Goal: Communication & Community: Answer question/provide support

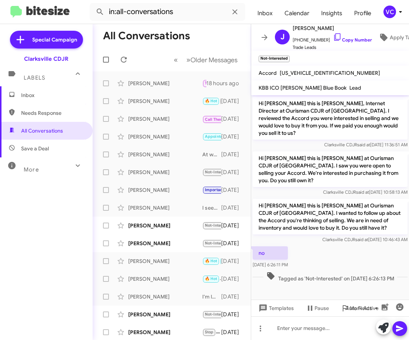
click at [62, 232] on div "Inbox Needs Response All Conversations Save a Deal More Important 🔥 Hot Appoint…" at bounding box center [46, 188] width 93 height 204
click at [0, 230] on div "Inbox Needs Response All Conversations Save a Deal More Important 🔥 Hot Appoint…" at bounding box center [46, 188] width 93 height 204
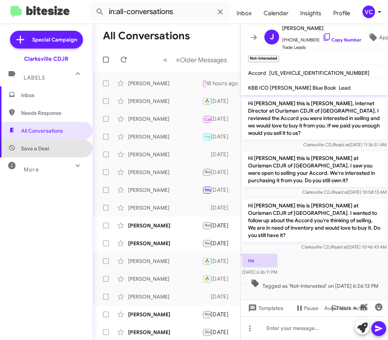
click at [53, 151] on span "Save a Deal" at bounding box center [46, 149] width 93 height 18
type input "in:not-interested"
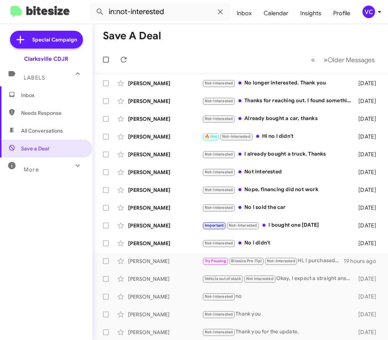
click at [25, 230] on div "Inbox Needs Response All Conversations Save a Deal More Important 🔥 Hot Appoint…" at bounding box center [46, 188] width 93 height 204
click at [302, 246] on div "Not-Interested No i didn't" at bounding box center [277, 243] width 150 height 9
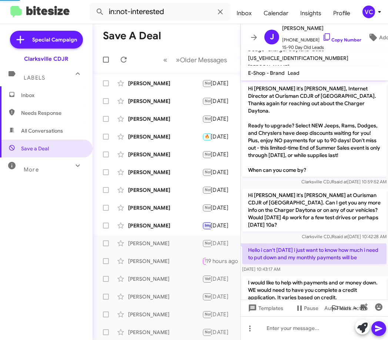
scroll to position [208, 0]
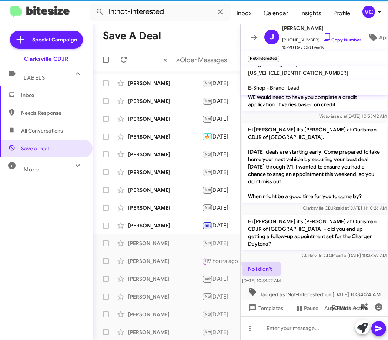
drag, startPoint x: 332, startPoint y: 265, endPoint x: 339, endPoint y: 246, distance: 19.8
click at [332, 265] on div "No i didn't [DATE] 10:34:22 AM" at bounding box center [314, 273] width 147 height 25
click at [336, 34] on span "[PHONE_NUMBER] Copy Number" at bounding box center [321, 38] width 79 height 11
click at [343, 261] on div "No i didn't [DATE] 10:34:22 AM" at bounding box center [314, 273] width 147 height 25
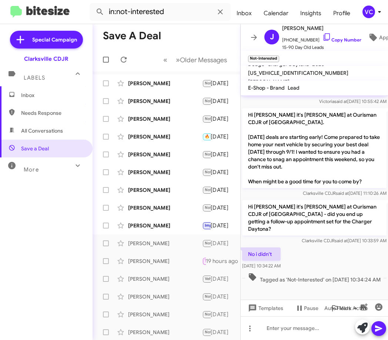
click at [379, 257] on div "No i didn't [DATE] 10:34:22 AM" at bounding box center [314, 258] width 147 height 25
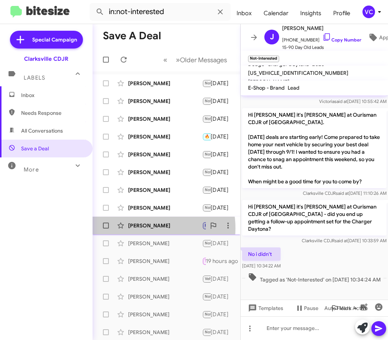
click at [144, 228] on div "[PERSON_NAME]" at bounding box center [165, 225] width 74 height 7
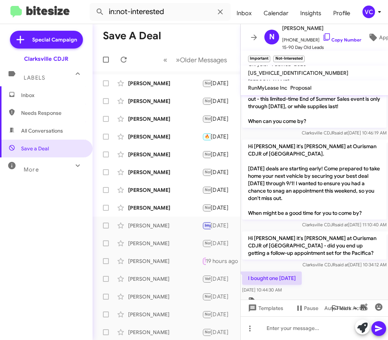
scroll to position [414, 0]
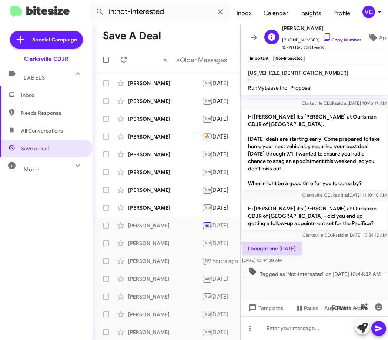
click at [325, 33] on span "[PHONE_NUMBER] Copy Number" at bounding box center [321, 38] width 79 height 11
click at [341, 37] on link "Copy Number" at bounding box center [341, 40] width 39 height 6
drag, startPoint x: 249, startPoint y: 241, endPoint x: 315, endPoint y: 253, distance: 67.5
click at [302, 253] on div "I bought one [DATE] [DATE] 10:44:30 AM" at bounding box center [272, 253] width 60 height 22
copy div "bought one [DATE] [DATE] 10:44:30 AM"
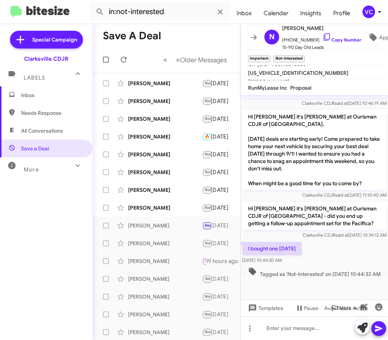
click at [318, 240] on div "I bought one [DATE] [DATE] 10:44:30 AM" at bounding box center [314, 252] width 147 height 25
click at [371, 240] on div "I bought one [DATE] [DATE] 10:44:30 AM" at bounding box center [314, 252] width 147 height 25
click at [164, 204] on div "[PERSON_NAME]" at bounding box center [165, 207] width 74 height 7
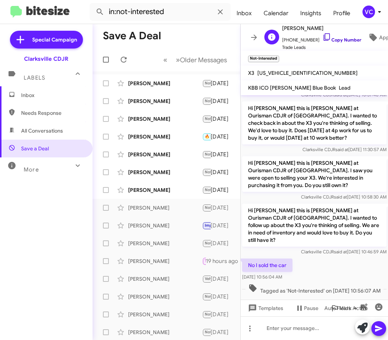
click at [343, 37] on link "Copy Number" at bounding box center [341, 40] width 39 height 6
click at [245, 258] on p "No I sold the car" at bounding box center [267, 264] width 50 height 13
click at [339, 257] on div "No I sold the car [DATE] 10:56:04 AM" at bounding box center [314, 269] width 147 height 25
drag, startPoint x: 247, startPoint y: 229, endPoint x: 309, endPoint y: 239, distance: 62.7
click at [309, 257] on div "No I sold the car [DATE] 10:56:04 AM" at bounding box center [314, 269] width 147 height 25
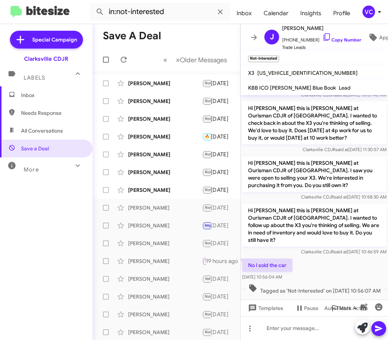
copy div "No I sold the car [DATE] 10:56:04 AM"
drag, startPoint x: 380, startPoint y: 248, endPoint x: 352, endPoint y: 242, distance: 28.3
click at [380, 283] on span "Tagged as 'Not-Interested' on [DATE] 10:56:07 AM" at bounding box center [314, 288] width 138 height 11
click at [165, 195] on div "[PERSON_NAME] Not-Interested Nope, financing did not work [DATE]" at bounding box center [166, 189] width 136 height 15
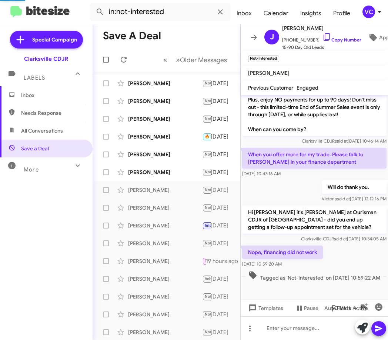
scroll to position [227, 0]
click at [356, 256] on div "Nope, financing did not work [DATE] 10:59:20 AM" at bounding box center [314, 256] width 147 height 25
click at [350, 195] on div "Will do thank you. [PERSON_NAME] said at [DATE] 12:12:16 PM" at bounding box center [314, 191] width 147 height 25
click at [362, 253] on div "Nope, financing did not work [DATE] 10:59:20 AM" at bounding box center [314, 256] width 147 height 25
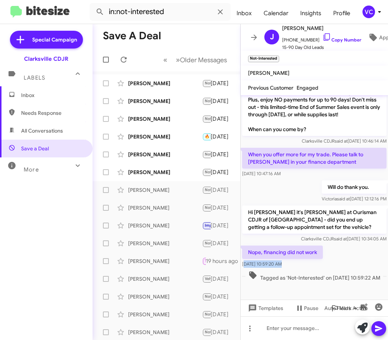
click at [362, 253] on div "Nope, financing did not work [DATE] 10:59:20 AM" at bounding box center [314, 256] width 147 height 25
click at [350, 37] on link "Copy Number" at bounding box center [341, 40] width 39 height 6
copy span "[DATE] 10:59:20 AM"
drag, startPoint x: 272, startPoint y: 276, endPoint x: 324, endPoint y: 266, distance: 52.8
click at [276, 276] on span "Tagged as 'Not-Interested' on [DATE] 10:59:22 AM" at bounding box center [314, 275] width 138 height 11
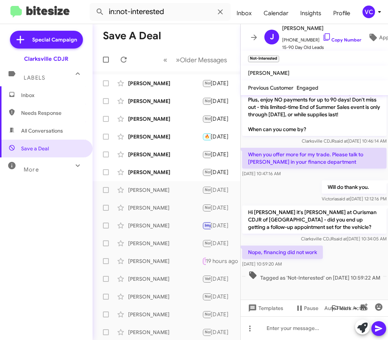
drag, startPoint x: 362, startPoint y: 253, endPoint x: 249, endPoint y: 237, distance: 114.0
click at [364, 252] on div "Nope, financing did not work [DATE] 10:59:20 AM" at bounding box center [314, 256] width 147 height 25
click at [162, 179] on div "[PERSON_NAME] Not-Interested Not interested [DATE]" at bounding box center [166, 172] width 136 height 15
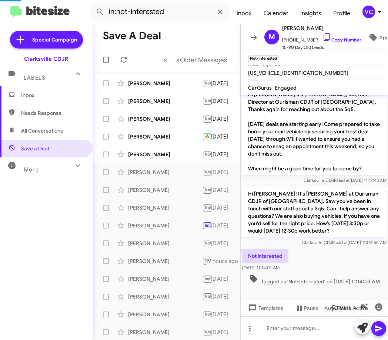
scroll to position [218, 0]
click at [334, 37] on link "Copy Number" at bounding box center [341, 40] width 39 height 6
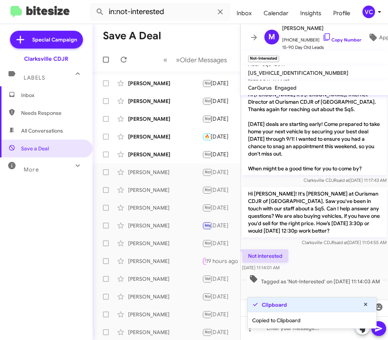
click at [332, 255] on div "Not interested [DATE] 11:14:01 AM" at bounding box center [314, 260] width 147 height 25
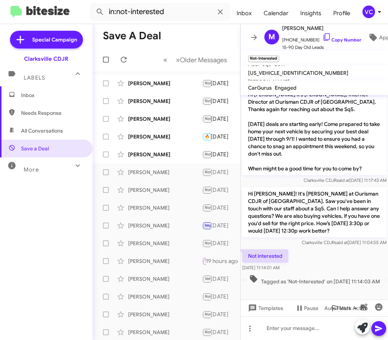
drag, startPoint x: 284, startPoint y: 245, endPoint x: 310, endPoint y: 258, distance: 29.5
click at [310, 258] on div "Not interested [DATE] 11:14:01 AM" at bounding box center [314, 260] width 147 height 25
copy div "Not interested [DATE] 11:14:01 AM"
click at [325, 285] on span "Tagged as 'Not-Interested' on [DATE] 11:14:03 AM" at bounding box center [314, 279] width 137 height 11
click at [157, 156] on div "[PERSON_NAME]" at bounding box center [165, 154] width 74 height 7
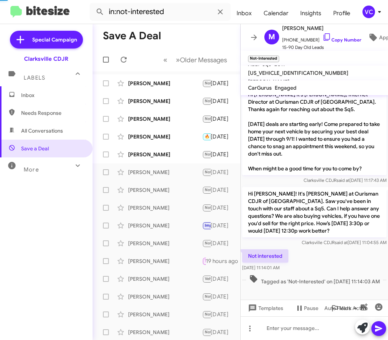
scroll to position [249, 0]
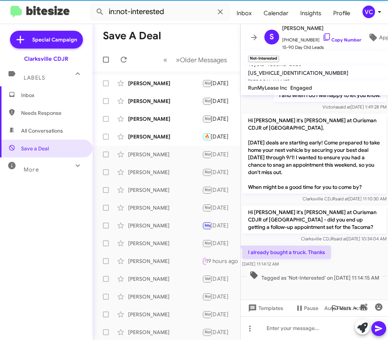
click at [319, 245] on p "I already bought a truck. Thanks" at bounding box center [286, 251] width 89 height 13
click at [330, 37] on link "Copy Number" at bounding box center [341, 40] width 39 height 6
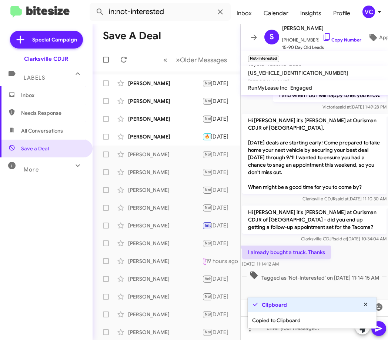
click at [279, 222] on p "Hi [PERSON_NAME] it's [PERSON_NAME] at Ourisman CDJR of [GEOGRAPHIC_DATA] - did…" at bounding box center [314, 219] width 144 height 28
drag, startPoint x: 244, startPoint y: 238, endPoint x: 308, endPoint y: 260, distance: 67.8
click at [308, 260] on div "I already bought a truck. Thanks [DATE] 11:14:12 AM" at bounding box center [314, 256] width 147 height 25
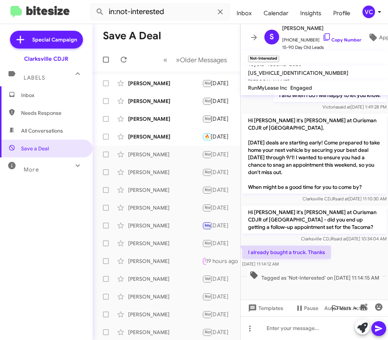
copy div "I already bought a truck. Thanks [DATE] 11:14:12 AM"
click at [377, 252] on div "I already bought a truck. Thanks [DATE] 11:14:12 AM" at bounding box center [314, 256] width 147 height 25
click at [156, 139] on div "[PERSON_NAME]" at bounding box center [165, 136] width 74 height 7
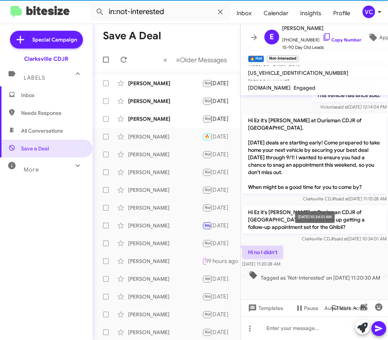
click at [326, 215] on div "[DATE] 10:34:01 AM" at bounding box center [315, 217] width 40 height 12
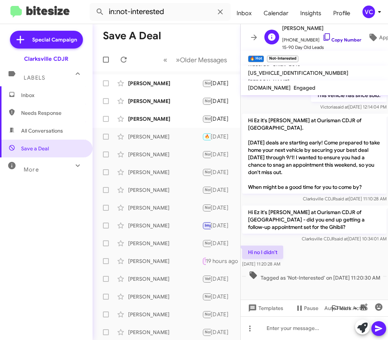
click at [348, 40] on link "Copy Number" at bounding box center [341, 40] width 39 height 6
click at [349, 249] on div "Hi no I didn't [DATE] 11:20:28 AM" at bounding box center [314, 256] width 147 height 25
drag, startPoint x: 246, startPoint y: 248, endPoint x: 301, endPoint y: 259, distance: 56.5
click at [301, 259] on div "Hi no I didn't [DATE] 11:20:28 AM" at bounding box center [314, 256] width 147 height 25
copy div "Hi no I didn't [DATE] 11:20:28 AM"
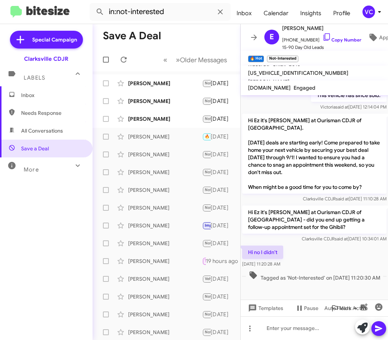
click at [348, 269] on div "Tagged as 'Not-Interested' on [DATE] 11:20:30 AM" at bounding box center [314, 276] width 147 height 14
click at [147, 117] on div "[PERSON_NAME]" at bounding box center [165, 118] width 74 height 7
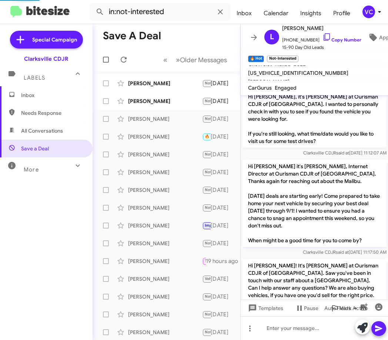
scroll to position [225, 0]
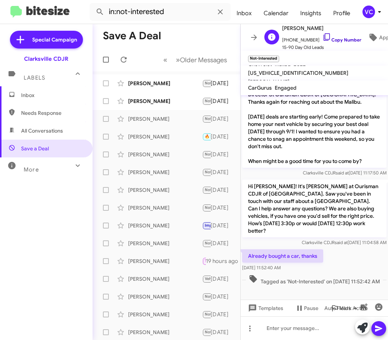
click at [344, 38] on link "Copy Number" at bounding box center [341, 40] width 39 height 6
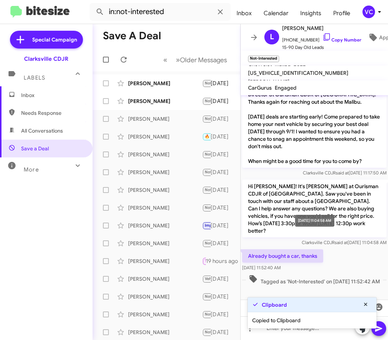
click at [337, 248] on div "Already bought a car, thanks [DATE] 11:52:40 AM" at bounding box center [314, 260] width 147 height 25
drag, startPoint x: 246, startPoint y: 249, endPoint x: 323, endPoint y: 262, distance: 78.5
click at [323, 262] on div "Already bought a car, thanks [DATE] 11:52:40 AM" at bounding box center [314, 260] width 147 height 25
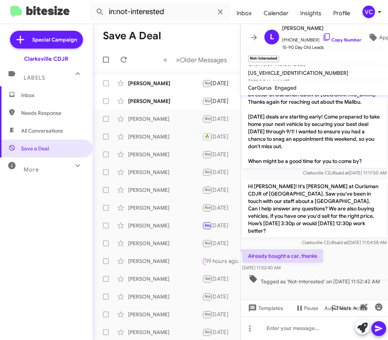
copy div "Already bought a car, thanks [DATE] 11:52:40 AM"
drag, startPoint x: 362, startPoint y: 275, endPoint x: 358, endPoint y: 271, distance: 5.6
click at [362, 275] on span "Tagged as 'Not-Interested' on [DATE] 11:52:42 AM" at bounding box center [314, 279] width 137 height 11
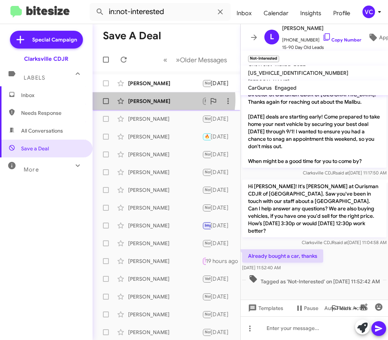
click at [162, 99] on div "[PERSON_NAME]" at bounding box center [165, 100] width 74 height 7
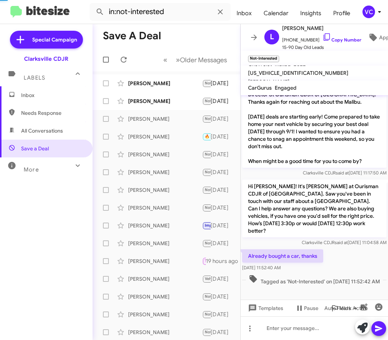
scroll to position [124, 0]
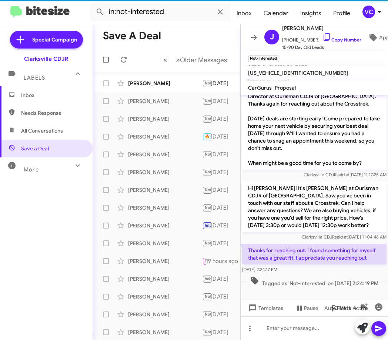
click at [257, 199] on p "Hi [PERSON_NAME]! It's [PERSON_NAME] at Ourisman CDJR of [GEOGRAPHIC_DATA]. Saw…" at bounding box center [314, 206] width 144 height 50
drag, startPoint x: 241, startPoint y: 232, endPoint x: 319, endPoint y: 242, distance: 78.4
click at [319, 243] on p "Thanks for reaching out. I found something for myself that was a great fit. I a…" at bounding box center [314, 253] width 144 height 21
click at [334, 266] on div "[DATE] 2:24:17 PM" at bounding box center [314, 269] width 144 height 7
drag, startPoint x: 250, startPoint y: 236, endPoint x: 354, endPoint y: 264, distance: 108.2
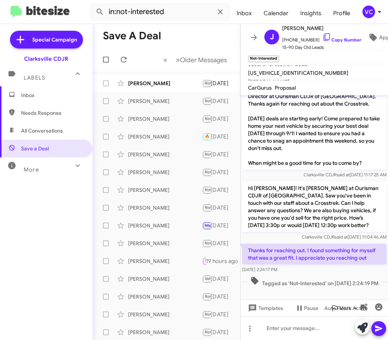
click at [354, 264] on div "Thanks for reaching out. I found something for myself that was a great fit. I a…" at bounding box center [314, 258] width 144 height 30
copy div "[PERSON_NAME] for reaching out. I found something for myself that was a great f…"
click at [331, 38] on link "Copy Number" at bounding box center [341, 40] width 39 height 6
copy div "[PERSON_NAME] for reaching out. I found something for myself that was a great f…"
click at [279, 240] on mat-tooltip-component "[DATE] 2:24:17 PM" at bounding box center [256, 247] width 46 height 22
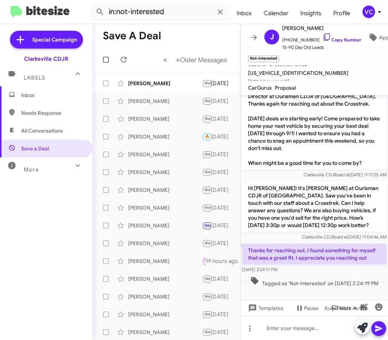
click at [302, 234] on span "Clarksville CDJR said at [DATE] 11:04:46 AM" at bounding box center [344, 237] width 85 height 6
drag, startPoint x: 247, startPoint y: 234, endPoint x: 330, endPoint y: 265, distance: 88.3
click at [330, 265] on div "Thanks for reaching out. I found something for myself that was a great fit. I a…" at bounding box center [314, 258] width 144 height 30
copy div "Thanks for reaching out. I found something for myself that was a great fit. I a…"
click at [317, 276] on span "Tagged as 'Not-Interested' on [DATE] 2:24:19 PM" at bounding box center [314, 281] width 134 height 11
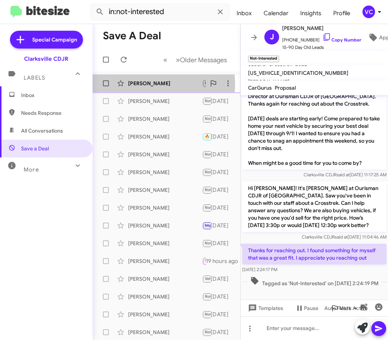
click at [144, 84] on div "[PERSON_NAME]" at bounding box center [165, 83] width 74 height 7
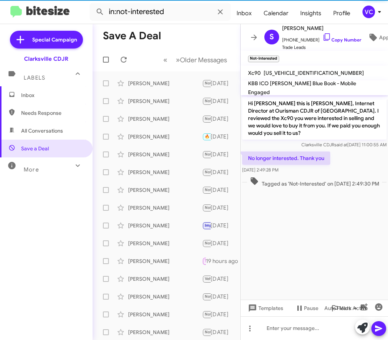
click at [310, 244] on cdk-virtual-scroll-viewport "Hi [PERSON_NAME] this is [PERSON_NAME], Internet Director at Ourisman CDJR of […" at bounding box center [314, 197] width 147 height 204
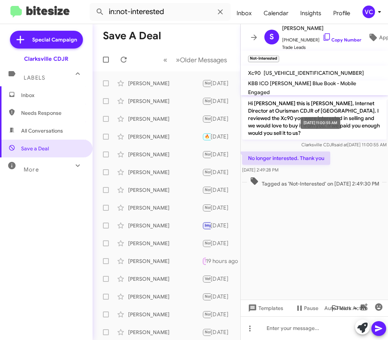
click at [340, 142] on span "Clarksville CDJR said at [DATE] 11:00:55 AM" at bounding box center [343, 145] width 85 height 6
click at [332, 37] on link "Copy Number" at bounding box center [341, 40] width 39 height 6
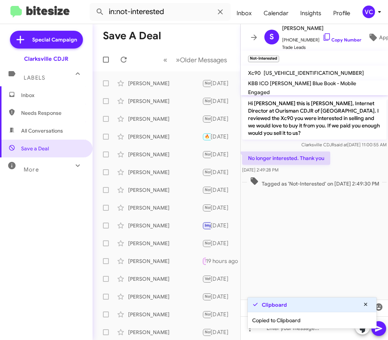
click at [248, 141] on div "Clarksville CDJR said at [DATE] 11:00:55 AM" at bounding box center [314, 144] width 144 height 7
drag, startPoint x: 242, startPoint y: 150, endPoint x: 313, endPoint y: 164, distance: 71.7
click at [313, 164] on div "No longer interested. Thank you [DATE] 2:49:28 PM" at bounding box center [286, 162] width 88 height 22
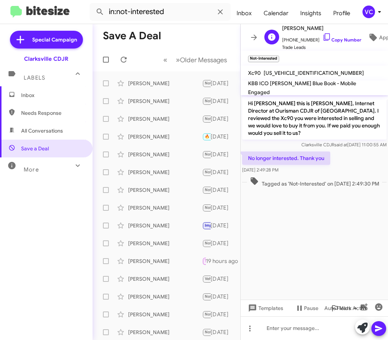
click at [331, 33] on span "[PHONE_NUMBER] Copy Number" at bounding box center [321, 38] width 79 height 11
click at [333, 38] on link "Copy Number" at bounding box center [341, 40] width 39 height 6
click at [260, 124] on p "Hi [PERSON_NAME] this is [PERSON_NAME], Internet Director at Ourisman CDJR of […" at bounding box center [314, 118] width 144 height 43
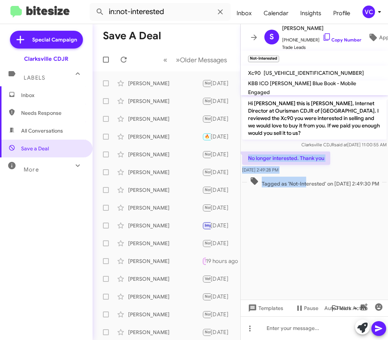
drag, startPoint x: 269, startPoint y: 149, endPoint x: 300, endPoint y: 178, distance: 42.1
click at [300, 178] on div "Hi [PERSON_NAME] this is [PERSON_NAME], Internet Director at Ourisman CDJR of […" at bounding box center [314, 142] width 147 height 94
click at [305, 166] on div "[DATE] 2:49:28 PM" at bounding box center [286, 169] width 88 height 7
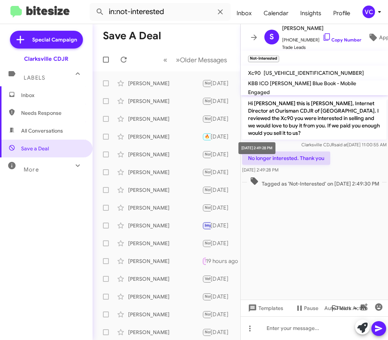
click at [266, 143] on div "[DATE] 2:49:28 PM" at bounding box center [256, 148] width 37 height 12
click at [245, 141] on div "Clarksville CDJR said at [DATE] 11:00:55 AM" at bounding box center [314, 144] width 144 height 7
drag, startPoint x: 242, startPoint y: 151, endPoint x: 296, endPoint y: 167, distance: 56.7
click at [296, 167] on div "No longer interested. Thank you [DATE] 2:49:28 PM" at bounding box center [314, 162] width 147 height 25
drag, startPoint x: 293, startPoint y: 154, endPoint x: 307, endPoint y: 138, distance: 21.3
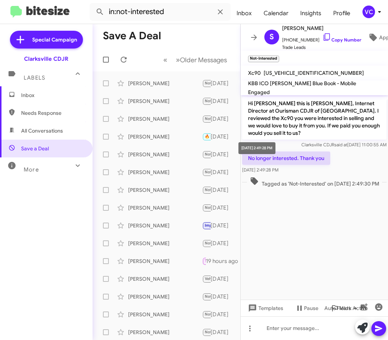
click at [307, 142] on span "Clarksville CDJR said at [DATE] 11:00:55 AM" at bounding box center [343, 145] width 85 height 6
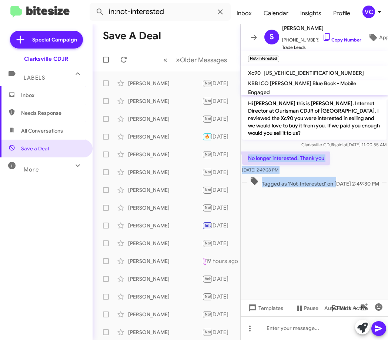
drag, startPoint x: 249, startPoint y: 151, endPoint x: 332, endPoint y: 169, distance: 85.0
click at [332, 169] on div "Hi [PERSON_NAME] this is [PERSON_NAME], Internet Director at Ourisman CDJR of […" at bounding box center [314, 142] width 147 height 94
click at [329, 154] on p "No longer interested. Thank you" at bounding box center [286, 157] width 88 height 13
drag, startPoint x: 249, startPoint y: 150, endPoint x: 322, endPoint y: 158, distance: 73.4
click at [322, 158] on div "No longer interested. Thank you [DATE] 2:49:28 PM" at bounding box center [286, 162] width 88 height 22
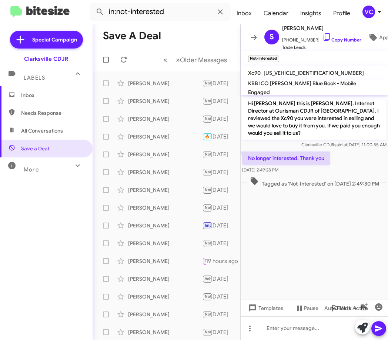
click at [319, 230] on cdk-virtual-scroll-viewport "Hi [PERSON_NAME] this is [PERSON_NAME], Internet Director at Ourisman CDJR of […" at bounding box center [314, 197] width 147 height 204
click at [295, 215] on cdk-virtual-scroll-viewport "Hi [PERSON_NAME] this is [PERSON_NAME], Internet Director at Ourisman CDJR of […" at bounding box center [314, 197] width 147 height 204
click at [343, 245] on cdk-virtual-scroll-viewport "Hi [PERSON_NAME] this is [PERSON_NAME], Internet Director at Ourisman CDJR of […" at bounding box center [314, 197] width 147 height 204
click at [313, 215] on cdk-virtual-scroll-viewport "Hi [PERSON_NAME] this is [PERSON_NAME], Internet Director at Ourisman CDJR of […" at bounding box center [314, 197] width 147 height 204
click at [359, 150] on div "No longer interested. Thank you [DATE] 2:49:28 PM" at bounding box center [314, 162] width 147 height 25
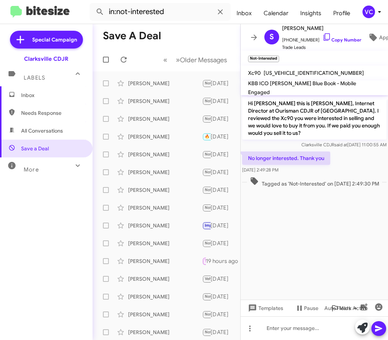
drag, startPoint x: 59, startPoint y: 258, endPoint x: 101, endPoint y: 175, distance: 93.0
click at [58, 258] on div "Inbox Needs Response All Conversations Save a Deal More Important 🔥 Hot Appoint…" at bounding box center [46, 188] width 93 height 204
click at [185, 43] on mat-toolbar-row "Save a Deal" at bounding box center [167, 36] width 148 height 24
click at [221, 11] on icon at bounding box center [220, 11] width 9 height 9
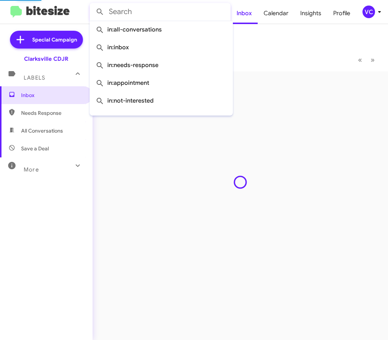
click at [70, 239] on div "Inbox Needs Response All Conversations Save a Deal More Important 🔥 Hot Appoint…" at bounding box center [46, 188] width 93 height 204
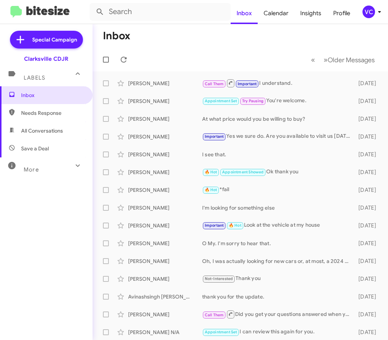
click at [37, 116] on span "Needs Response" at bounding box center [52, 112] width 63 height 7
type input "in:needs-response"
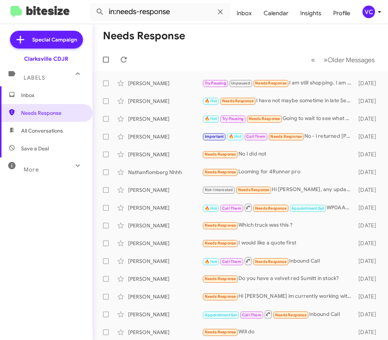
click at [233, 44] on mat-toolbar-row "Needs Response" at bounding box center [240, 36] width 295 height 24
click at [249, 40] on mat-toolbar-row "Needs Response" at bounding box center [240, 36] width 295 height 24
click at [231, 41] on mat-toolbar-row "Needs Response" at bounding box center [240, 36] width 295 height 24
click at [275, 46] on mat-toolbar-row "Needs Response" at bounding box center [240, 36] width 295 height 24
